Goal: Task Accomplishment & Management: Manage account settings

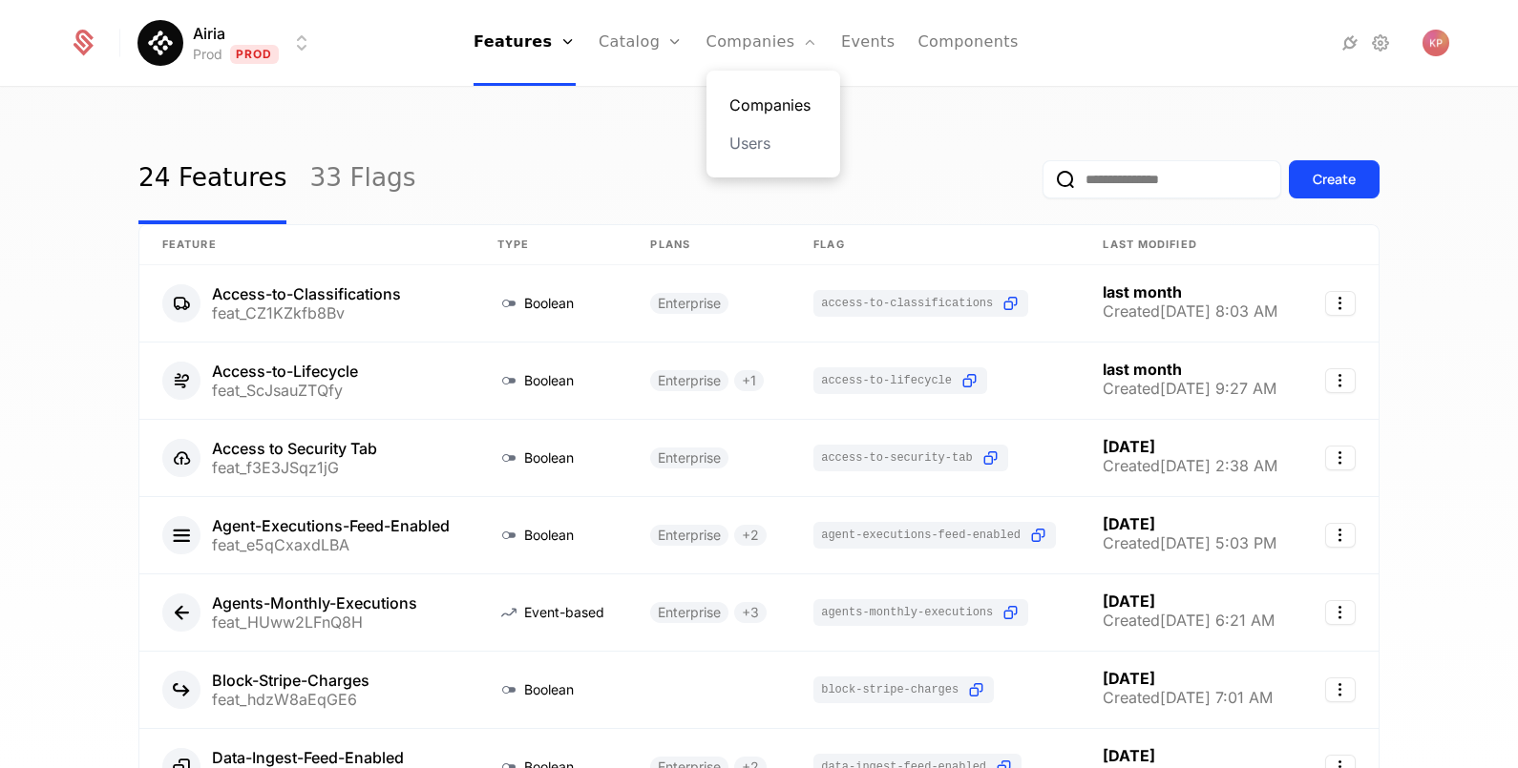
click at [764, 101] on link "Companies" at bounding box center [773, 105] width 88 height 23
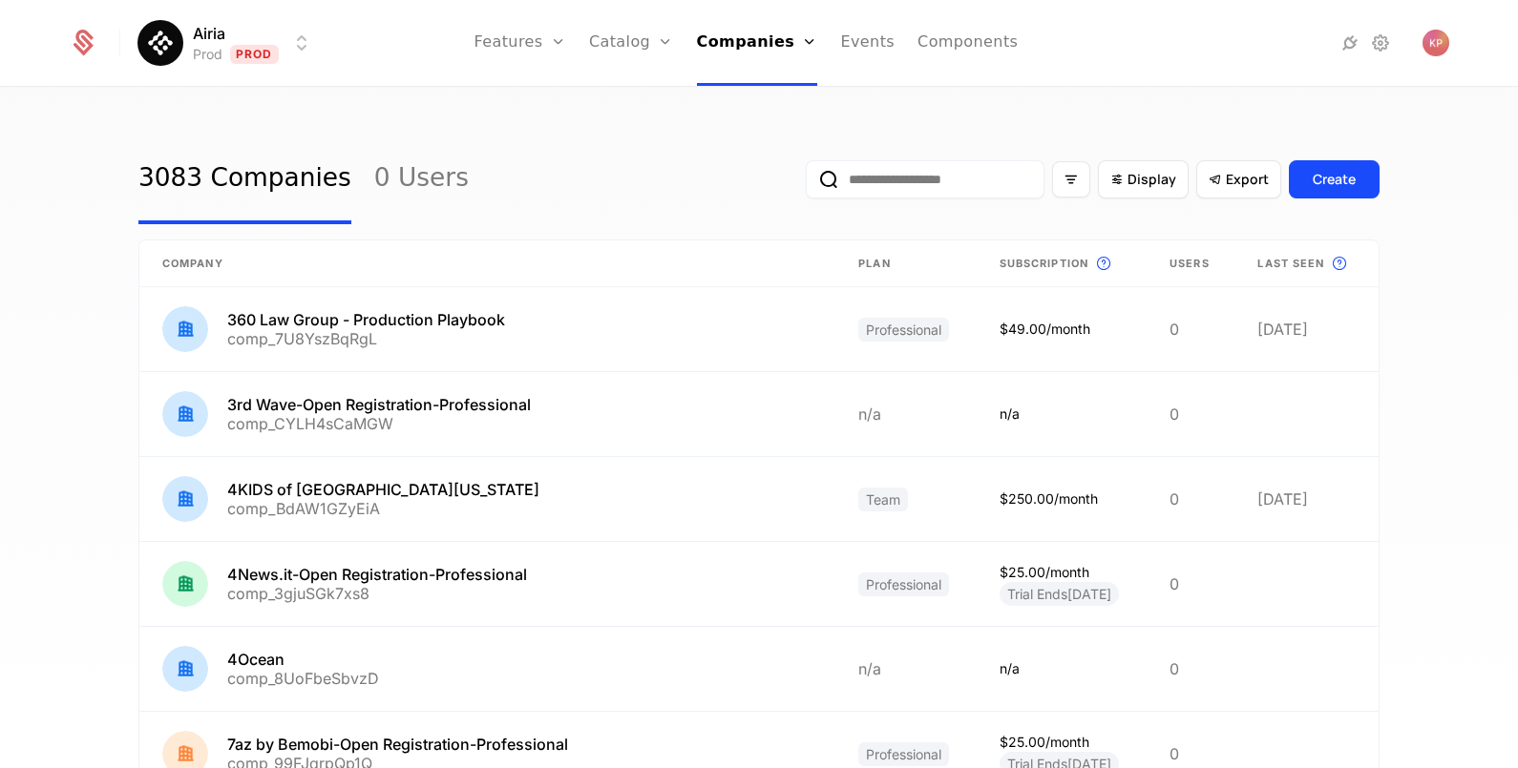
click at [827, 166] on input "email" at bounding box center [925, 179] width 239 height 38
paste input "**********"
type input "**********"
click at [806, 183] on button "submit" at bounding box center [806, 183] width 0 height 0
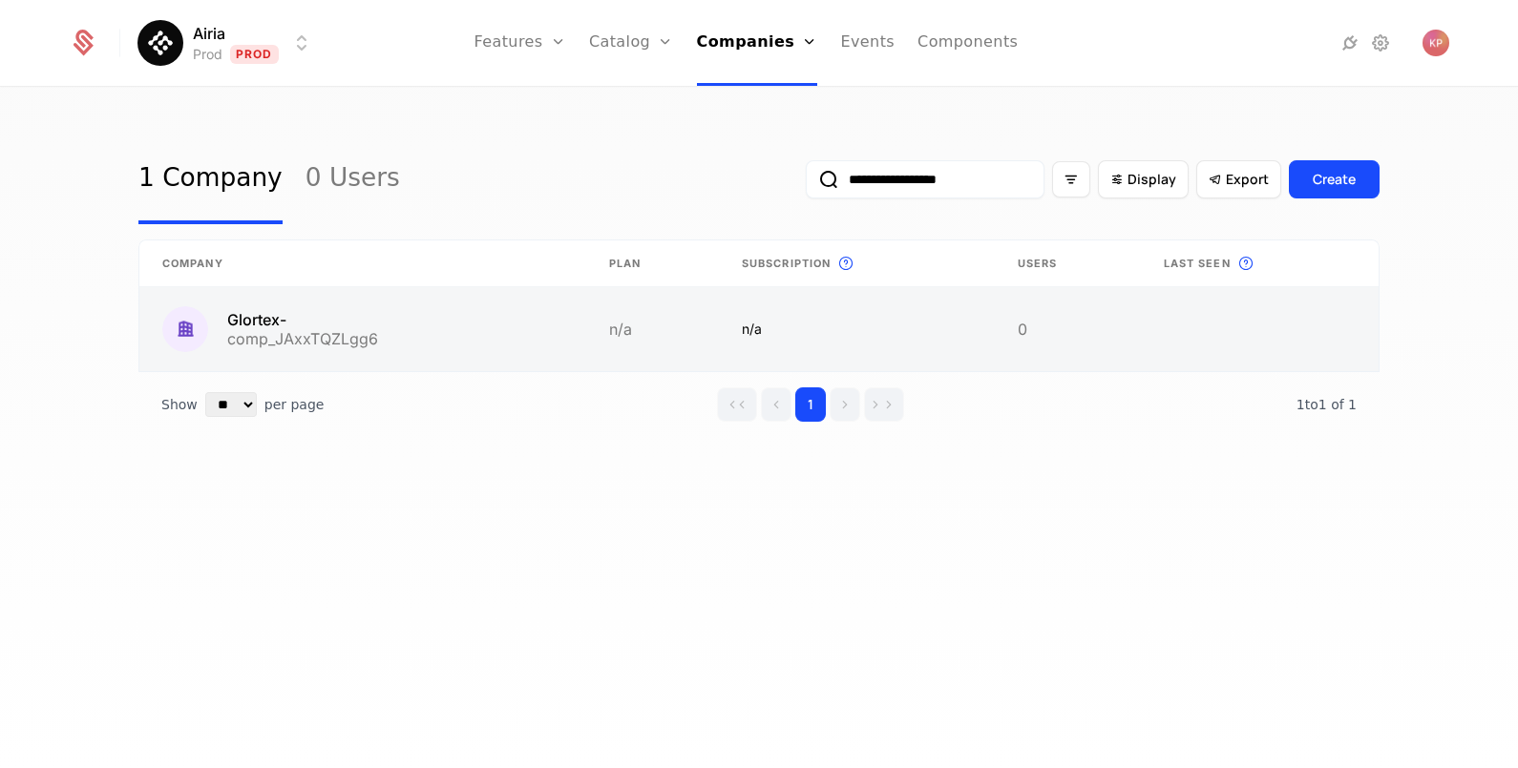
click at [497, 341] on link at bounding box center [362, 329] width 447 height 84
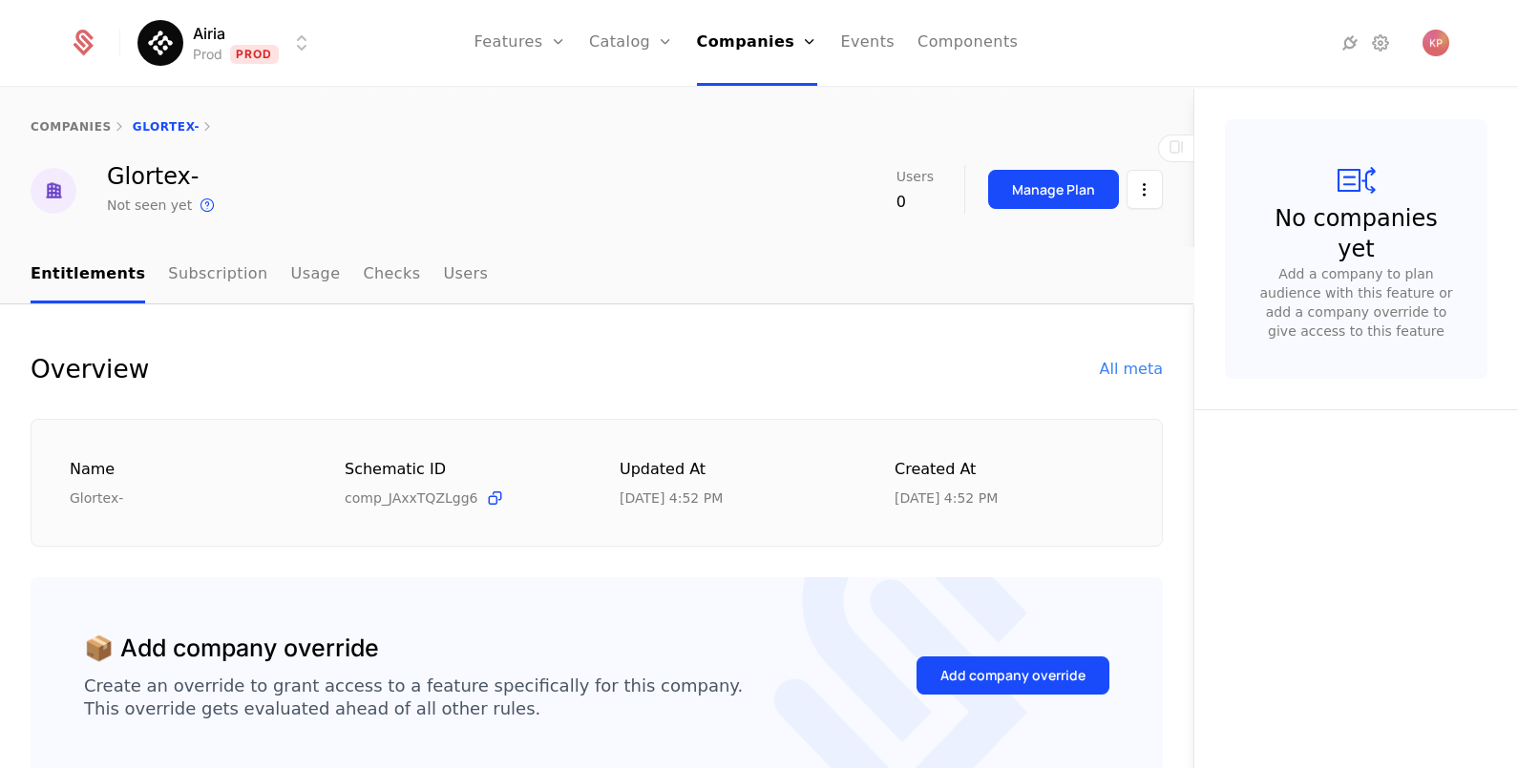
scroll to position [238, 0]
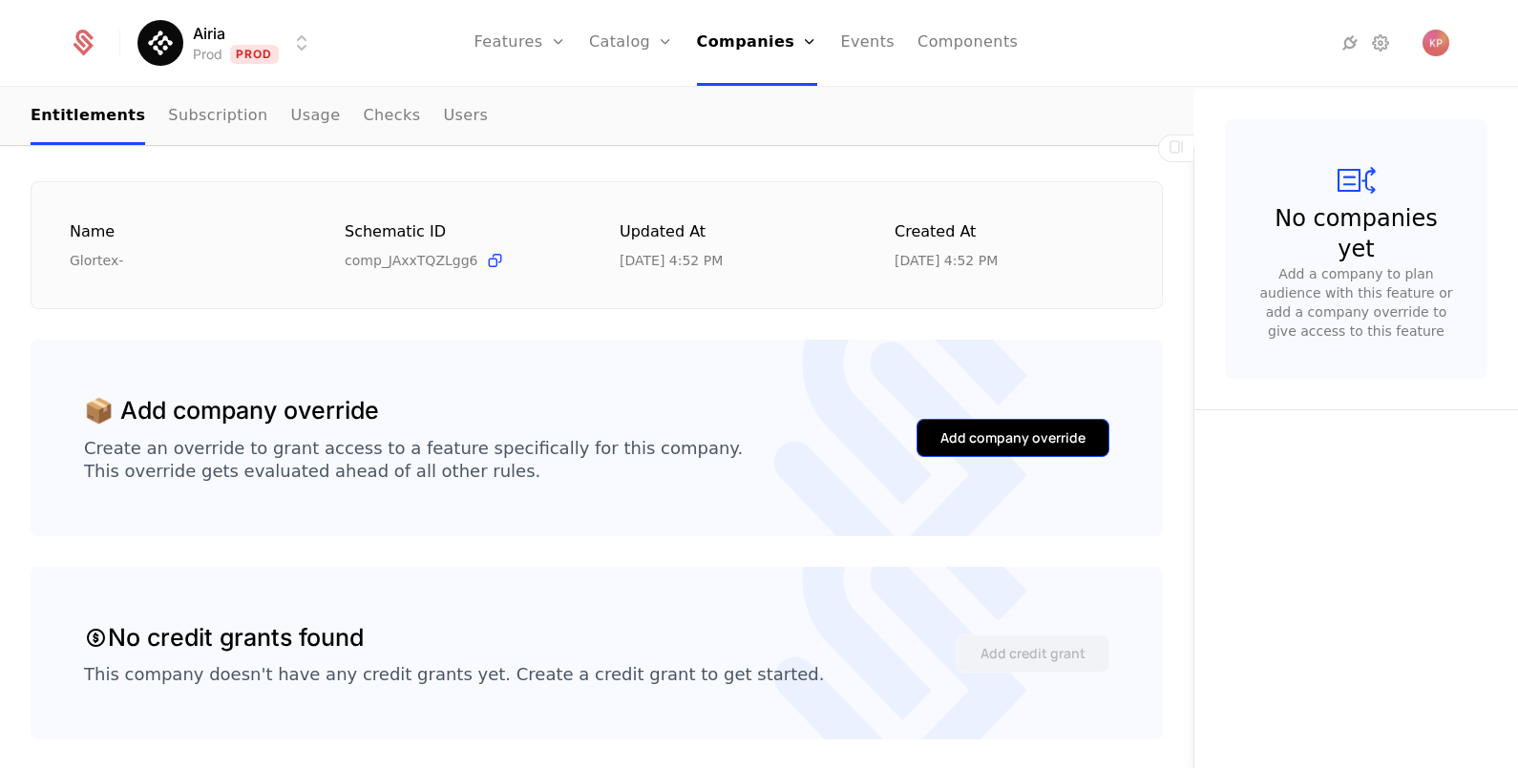
click at [1009, 445] on div "Add company override" at bounding box center [1012, 438] width 145 height 19
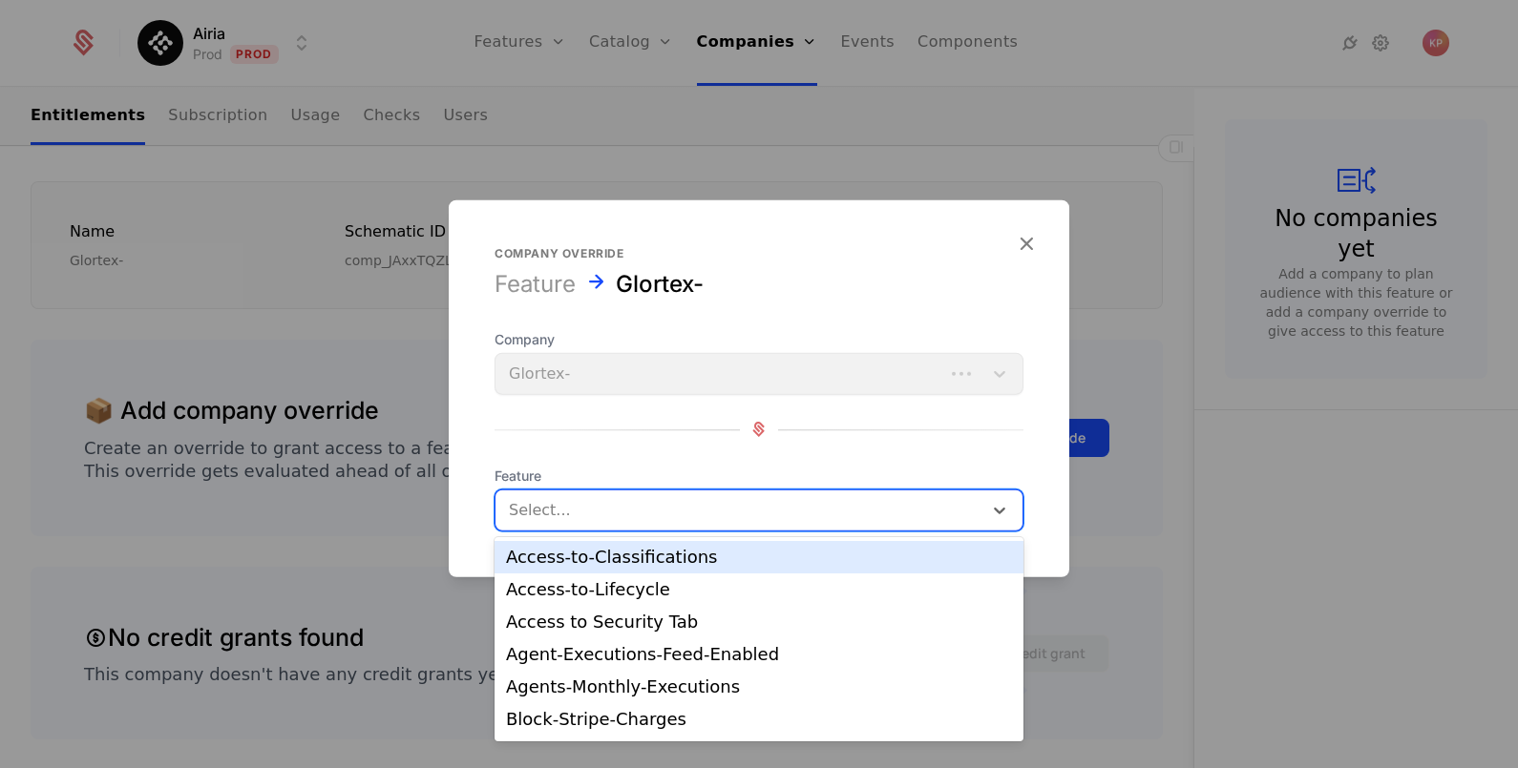
click at [598, 511] on div at bounding box center [739, 509] width 460 height 27
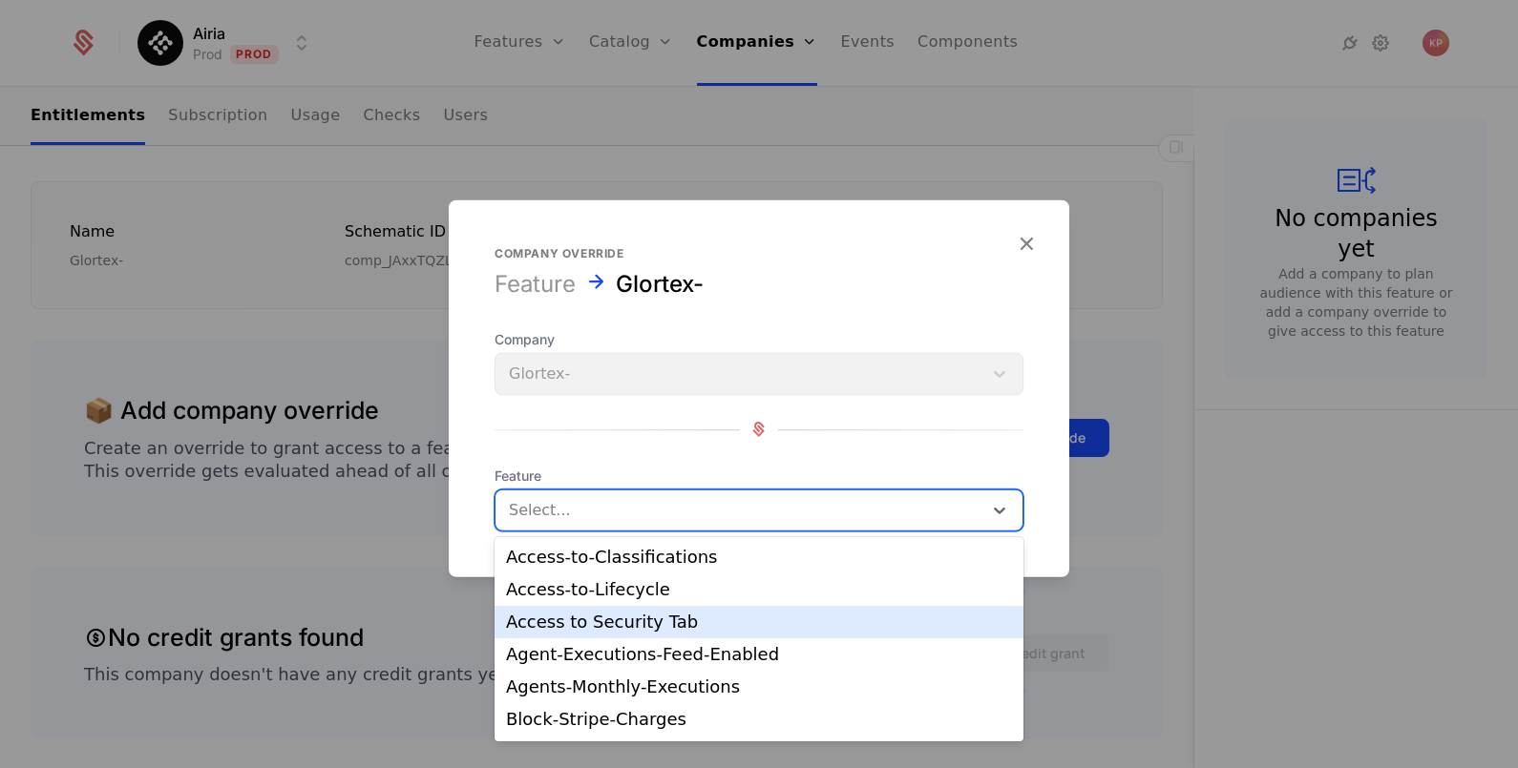
click at [620, 625] on div "Access to Security Tab" at bounding box center [759, 622] width 506 height 17
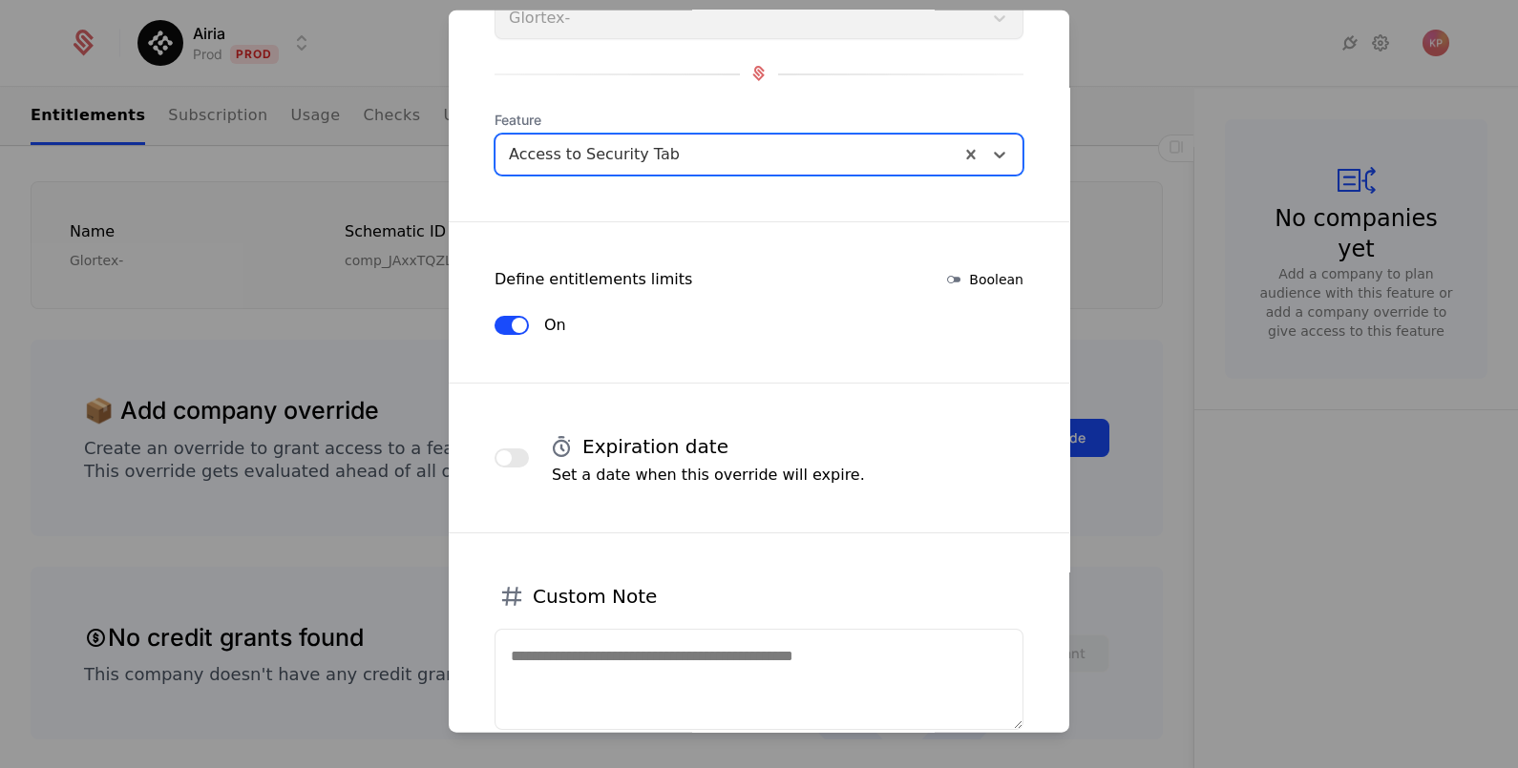
scroll to position [294, 0]
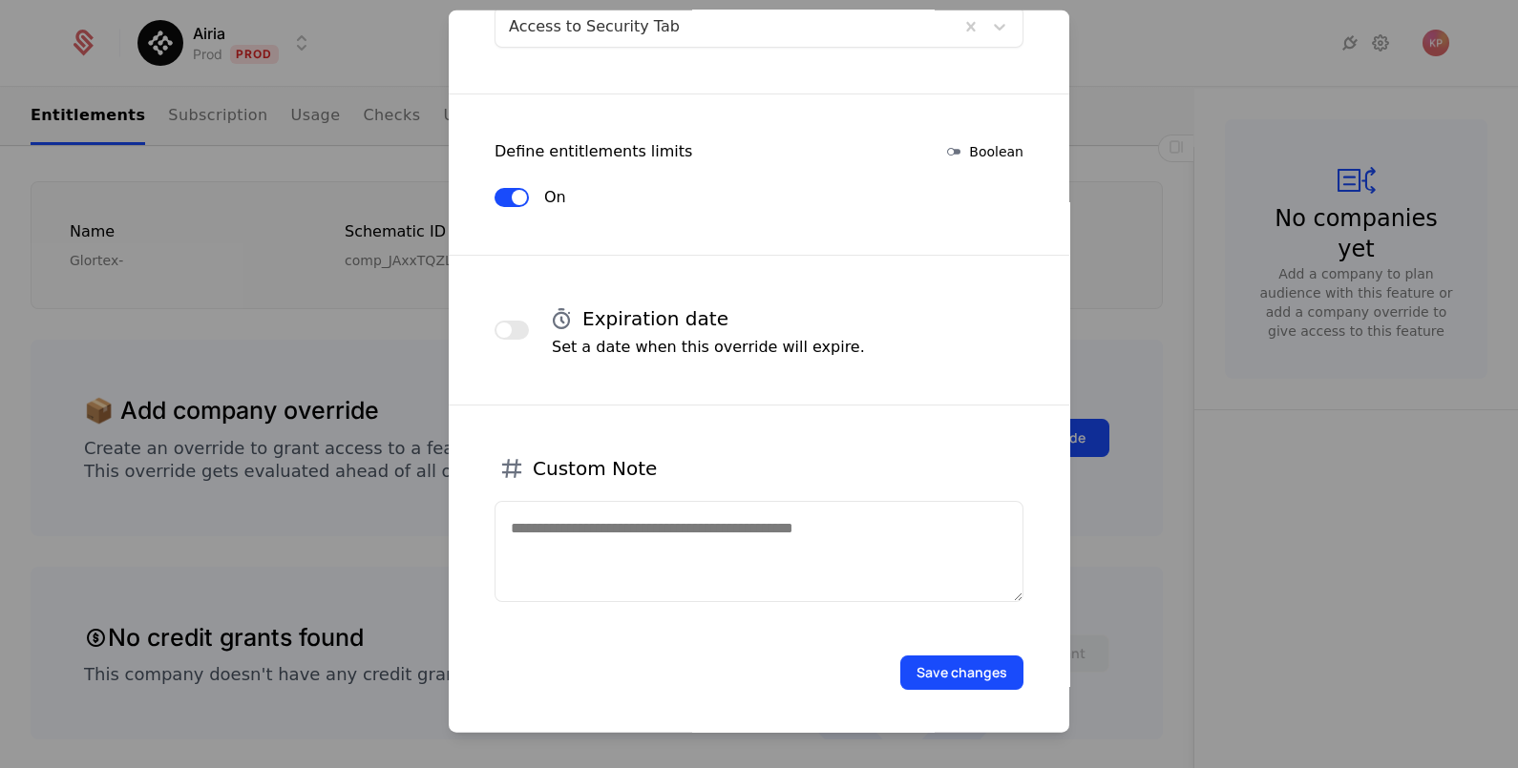
click at [896, 655] on div "Save changes" at bounding box center [758, 672] width 529 height 34
click at [911, 663] on button "Save changes" at bounding box center [961, 672] width 123 height 34
